Goal: Use online tool/utility: Use online tool/utility

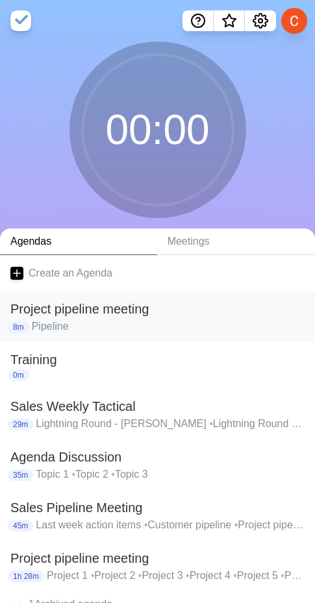
click at [101, 320] on p "Pipeline" at bounding box center [168, 327] width 273 height 16
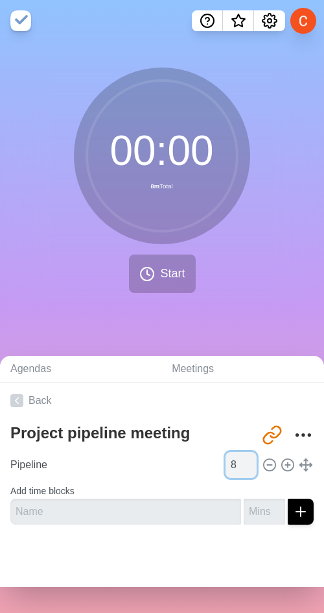
click at [226, 469] on input "8" at bounding box center [241, 465] width 31 height 26
click at [151, 469] on div at bounding box center [162, 561] width 324 height 52
click at [226, 464] on input "45" at bounding box center [241, 465] width 31 height 26
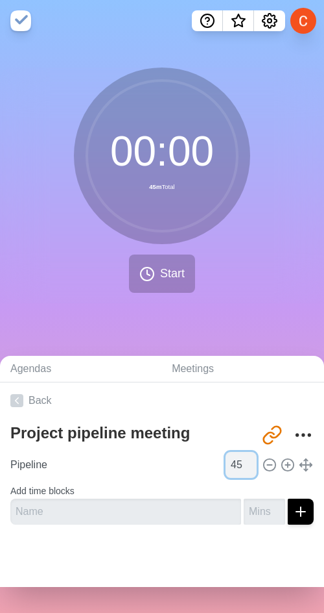
click at [226, 464] on input "45" at bounding box center [241, 465] width 31 height 26
type input "50"
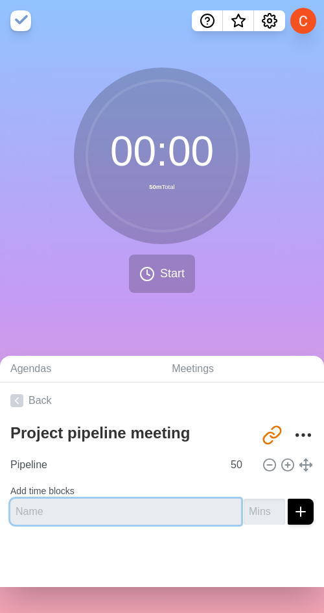
click at [202, 469] on input "text" at bounding box center [125, 511] width 231 height 26
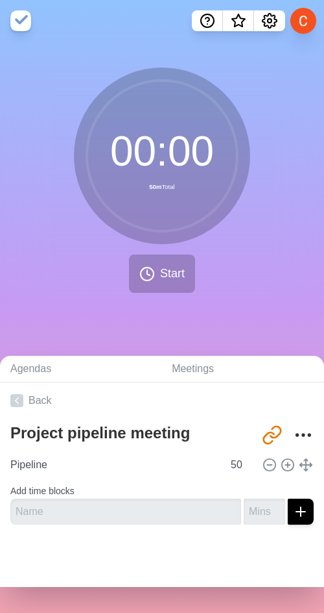
click at [199, 469] on div at bounding box center [162, 561] width 324 height 52
click at [35, 407] on link "Back" at bounding box center [162, 400] width 324 height 36
